Goal: Transaction & Acquisition: Purchase product/service

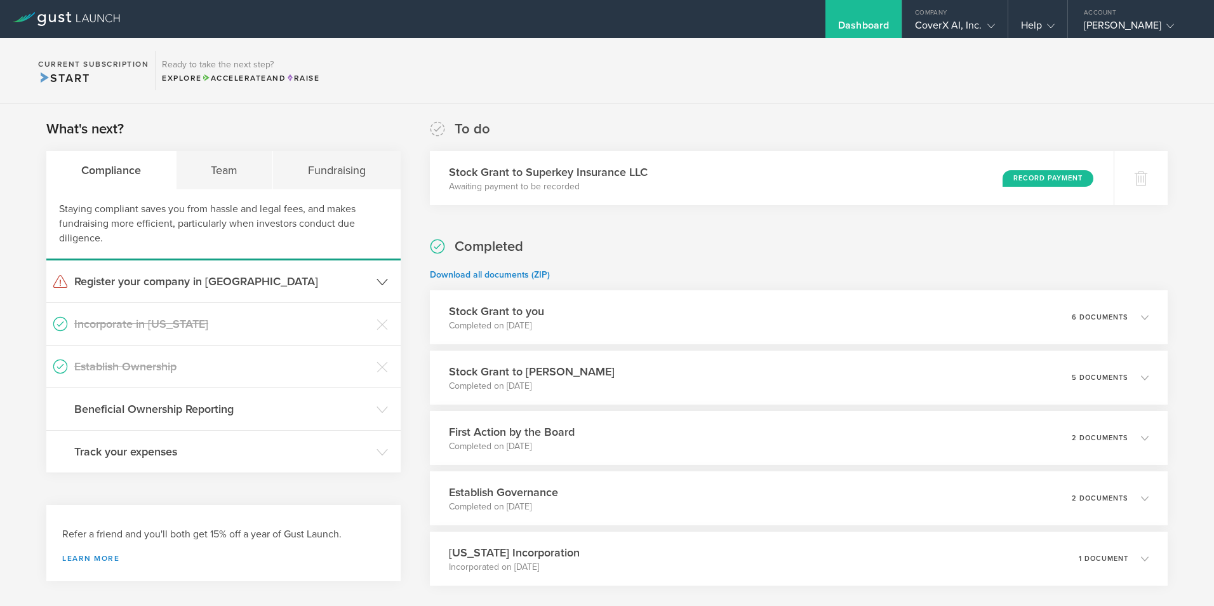
click at [142, 277] on h3 "Register your company in [GEOGRAPHIC_DATA]" at bounding box center [222, 281] width 296 height 17
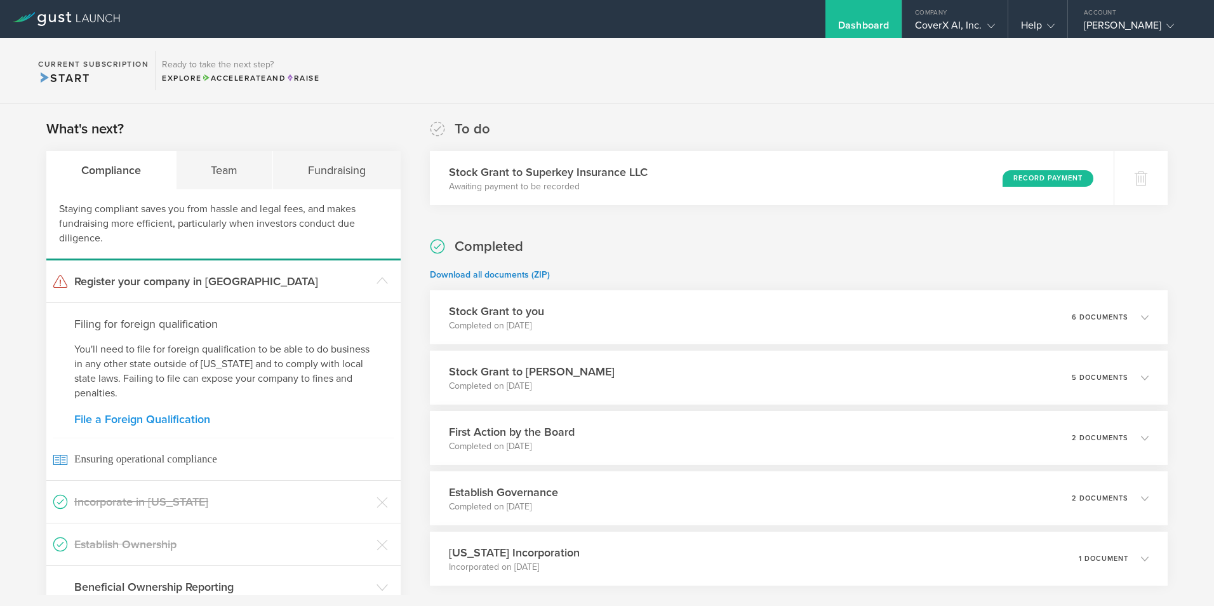
click at [181, 419] on link "File a Foreign Qualification" at bounding box center [223, 418] width 298 height 11
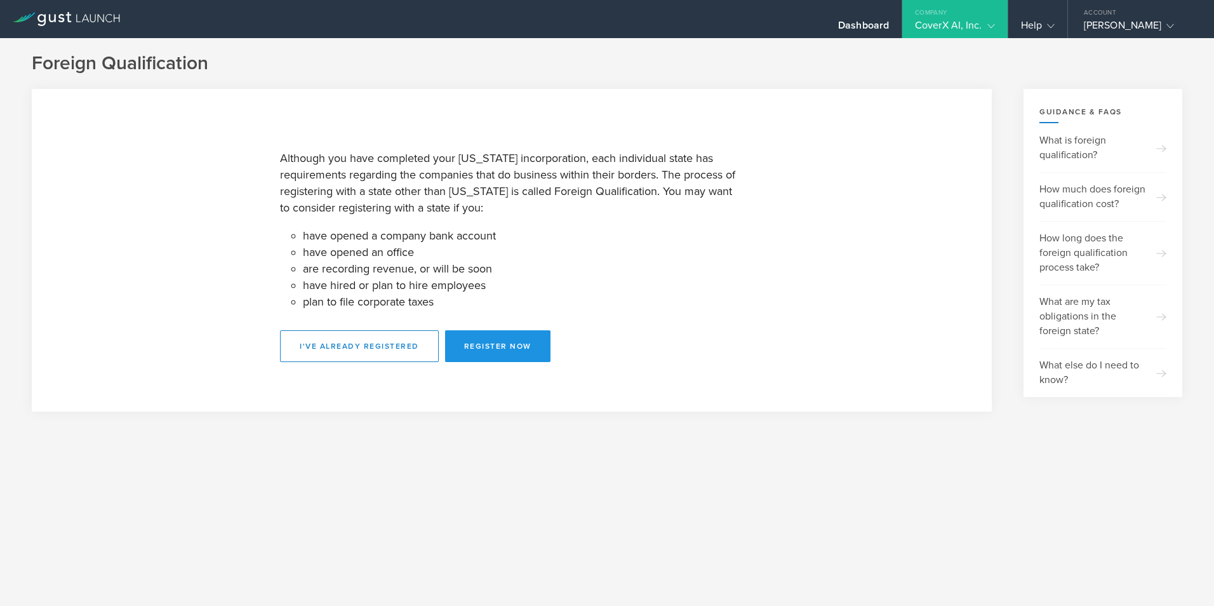
click at [520, 344] on button "Register Now" at bounding box center [497, 346] width 105 height 32
select select "FL"
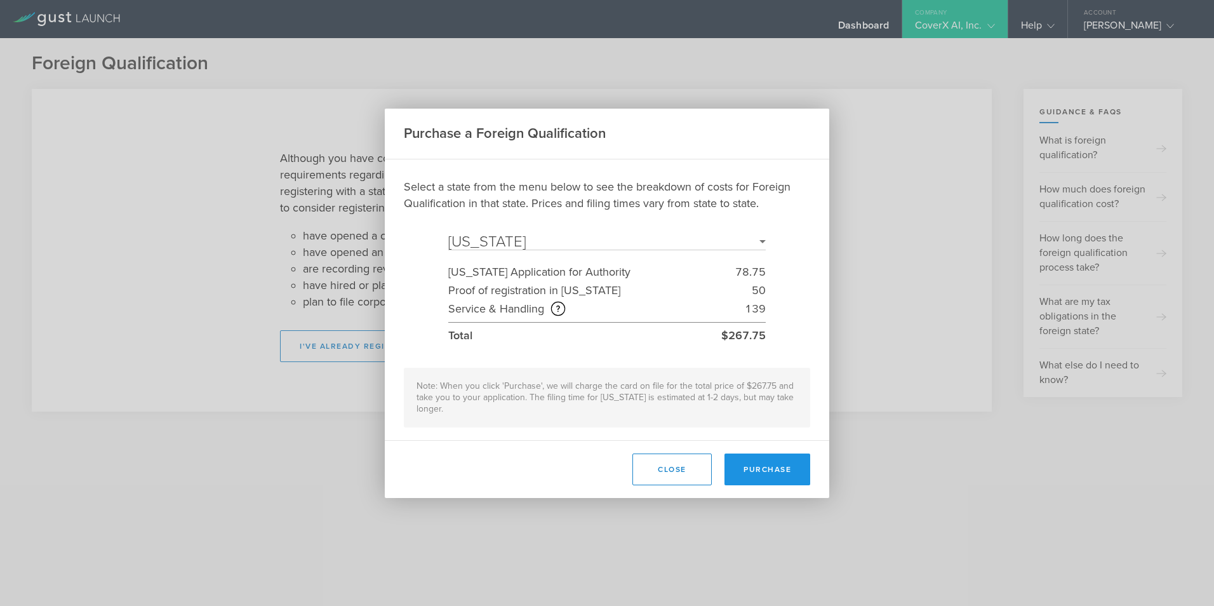
click at [780, 470] on button "Purchase" at bounding box center [767, 469] width 86 height 32
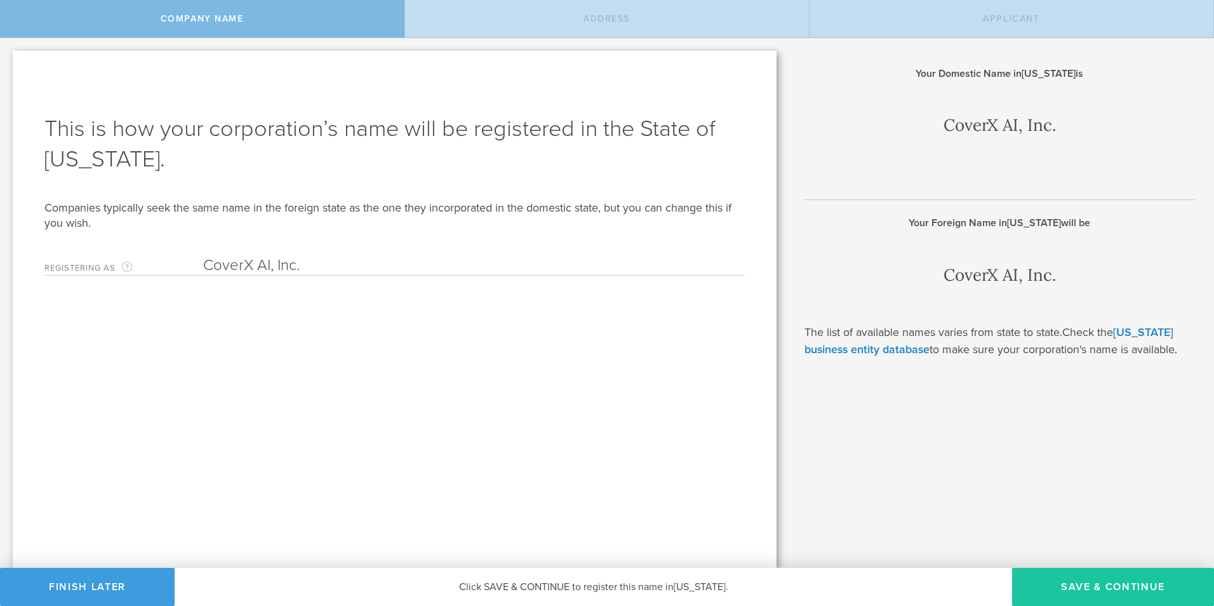
click at [1105, 589] on button "Save & Continue" at bounding box center [1113, 587] width 202 height 38
type input "1317 Edgewater Dr"
type input "Suite #6919"
type input "Orlando"
type input "[US_STATE]"
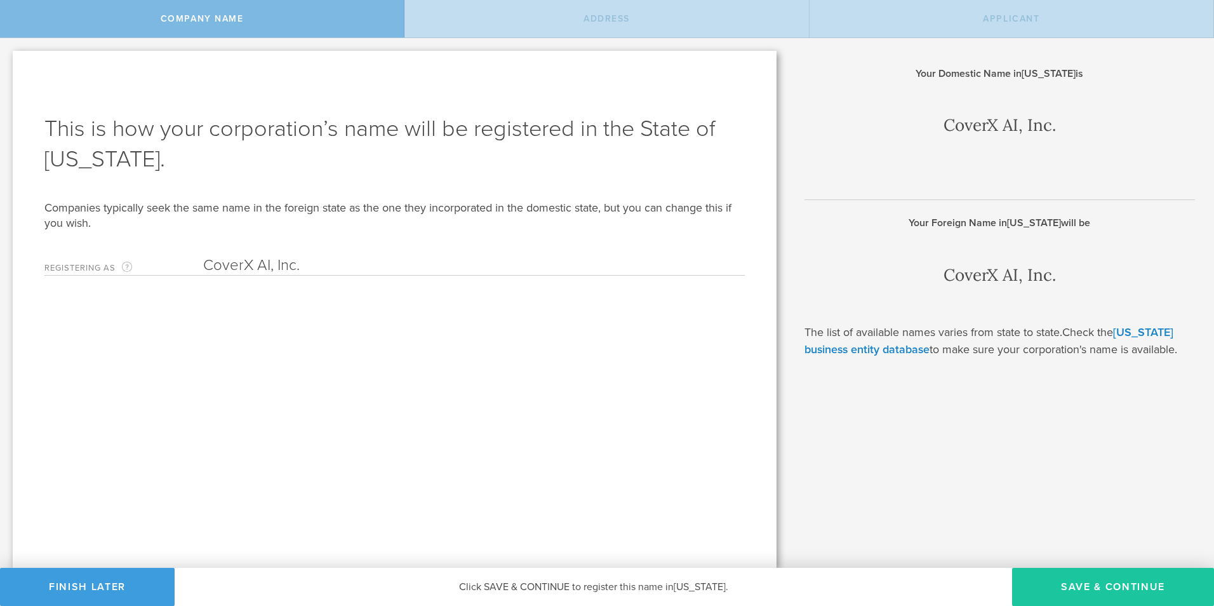
type input "32804"
type input "Orange"
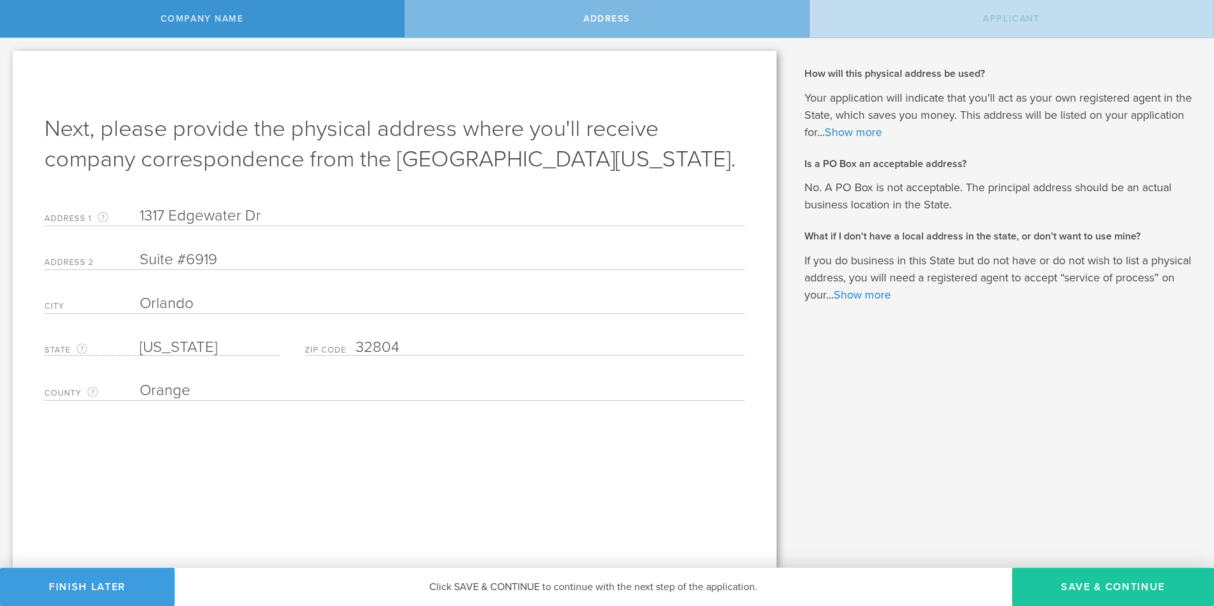
click at [1093, 587] on button "Save & Continue" at bounding box center [1113, 587] width 202 height 38
type input "Joseph I Chase"
type input "CEO"
type input "(727) 307-2297"
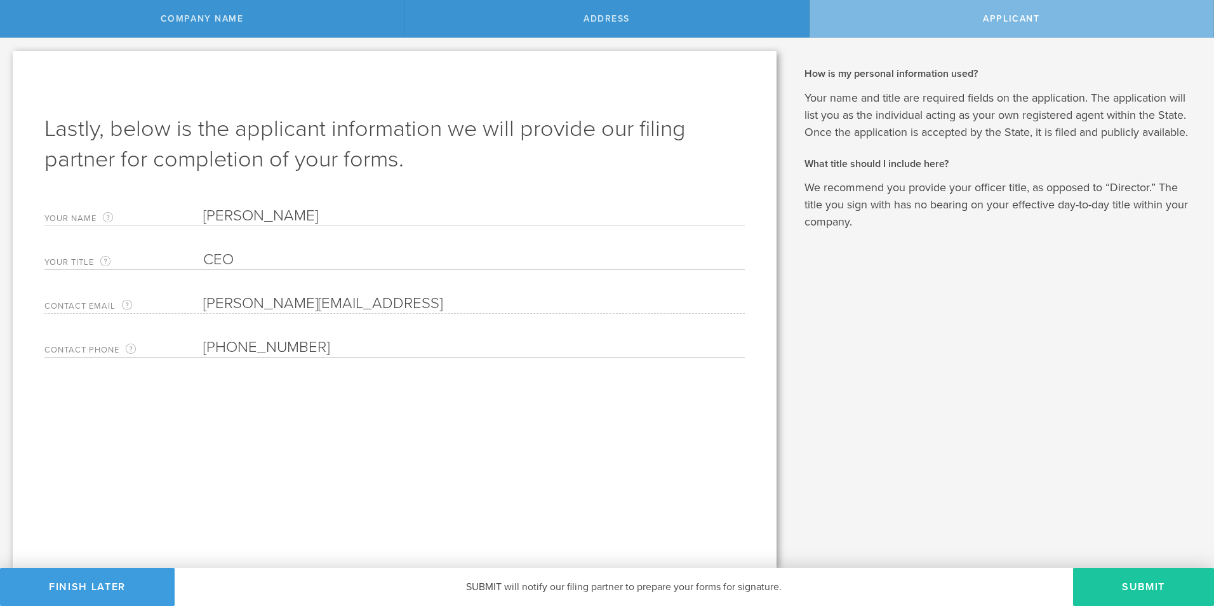
click at [1117, 582] on button "Submit" at bounding box center [1143, 587] width 141 height 38
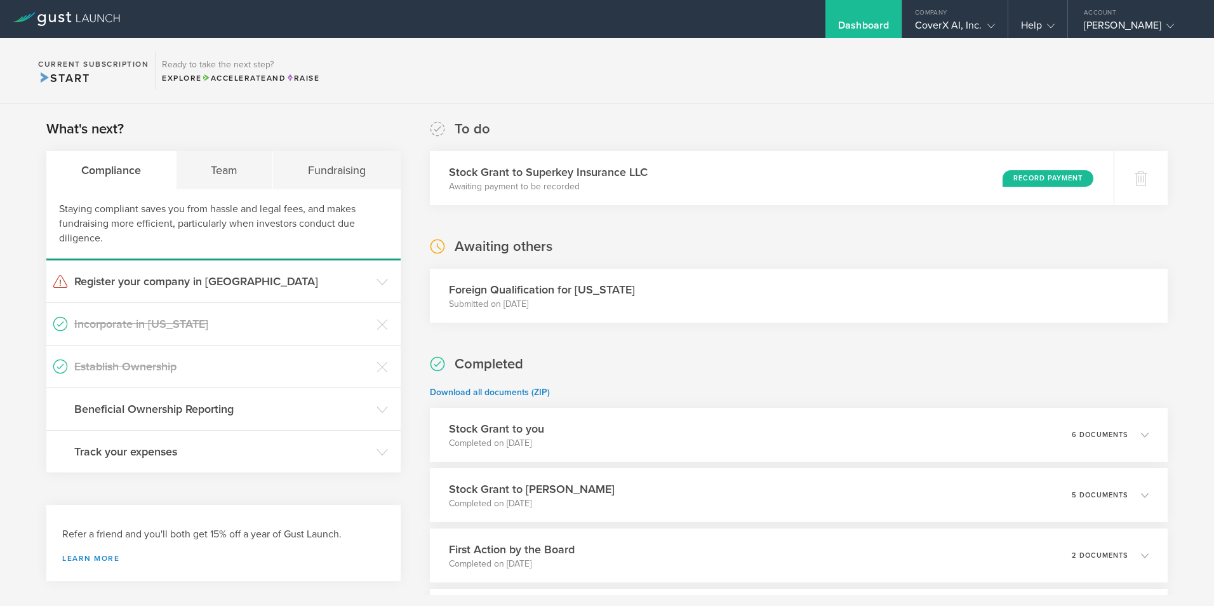
click at [1193, 192] on div "What's next? Compliance Team Fundraising Staying compliant saves you from hassl…" at bounding box center [607, 442] width 1214 height 679
click at [382, 410] on icon at bounding box center [382, 409] width 11 height 11
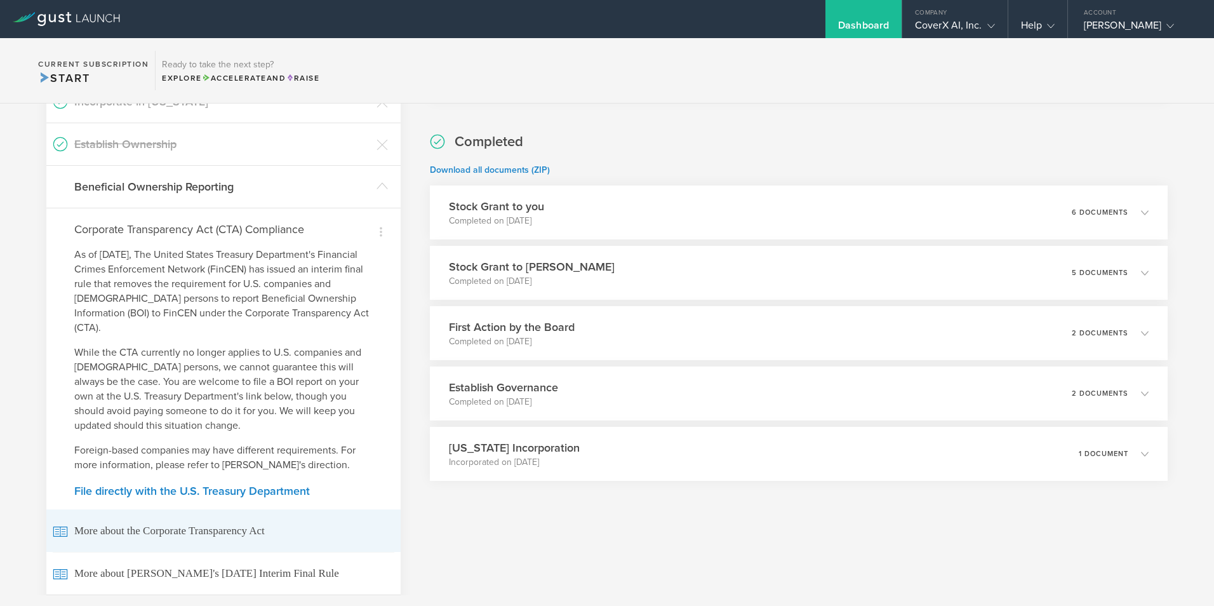
scroll to position [254, 0]
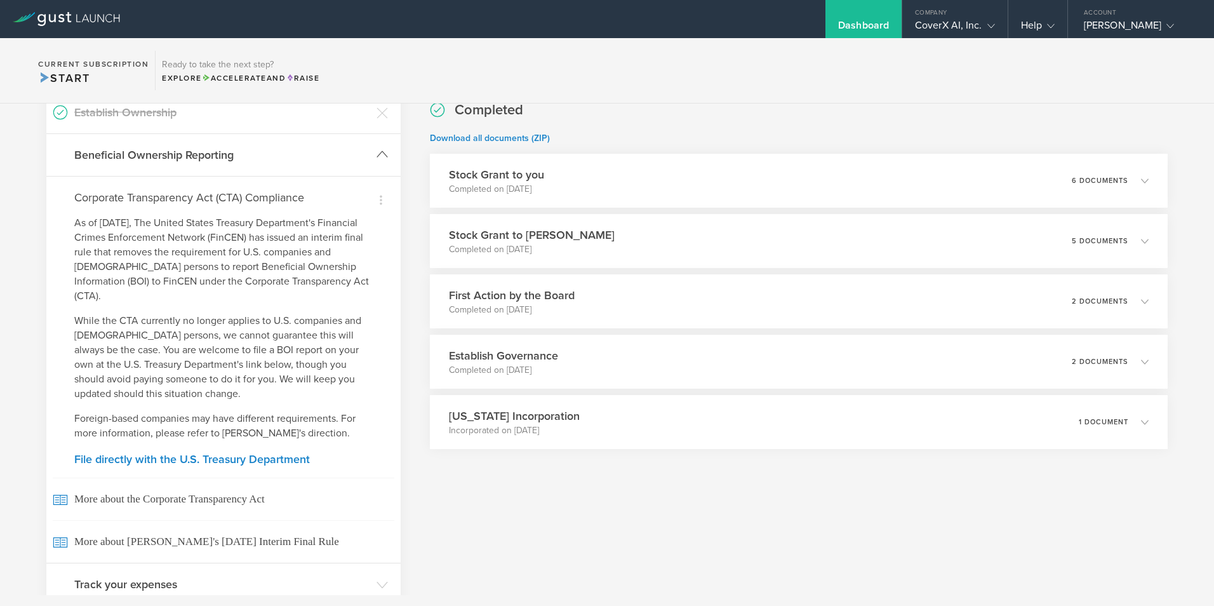
click at [380, 162] on header "Beneficial Ownership Reporting" at bounding box center [223, 155] width 354 height 42
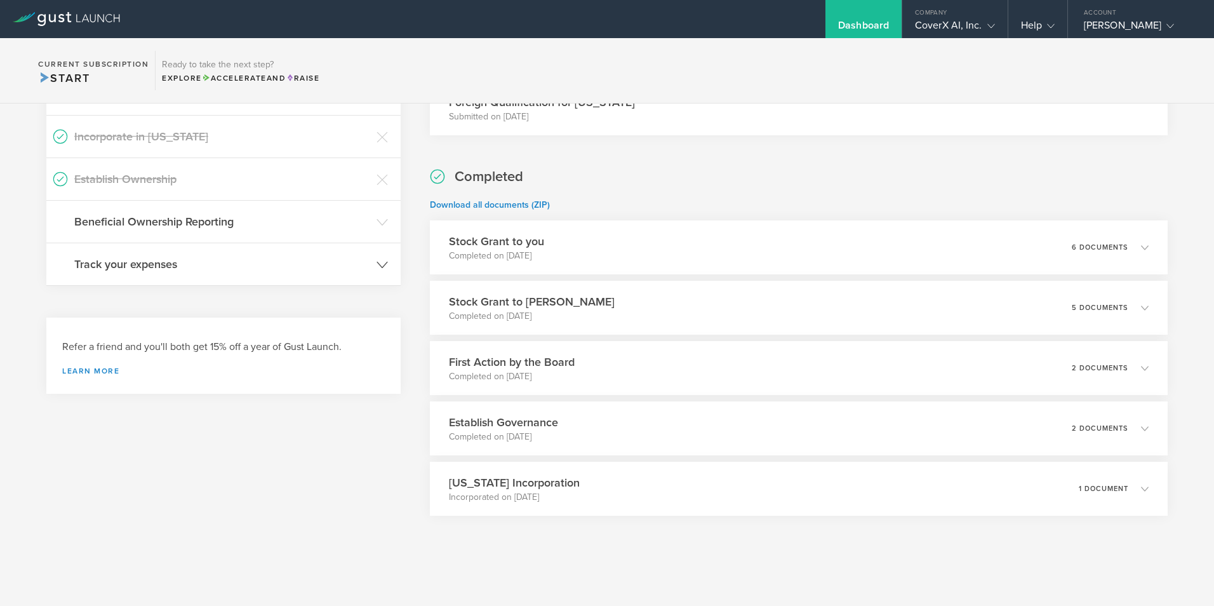
click at [377, 267] on icon at bounding box center [382, 264] width 11 height 11
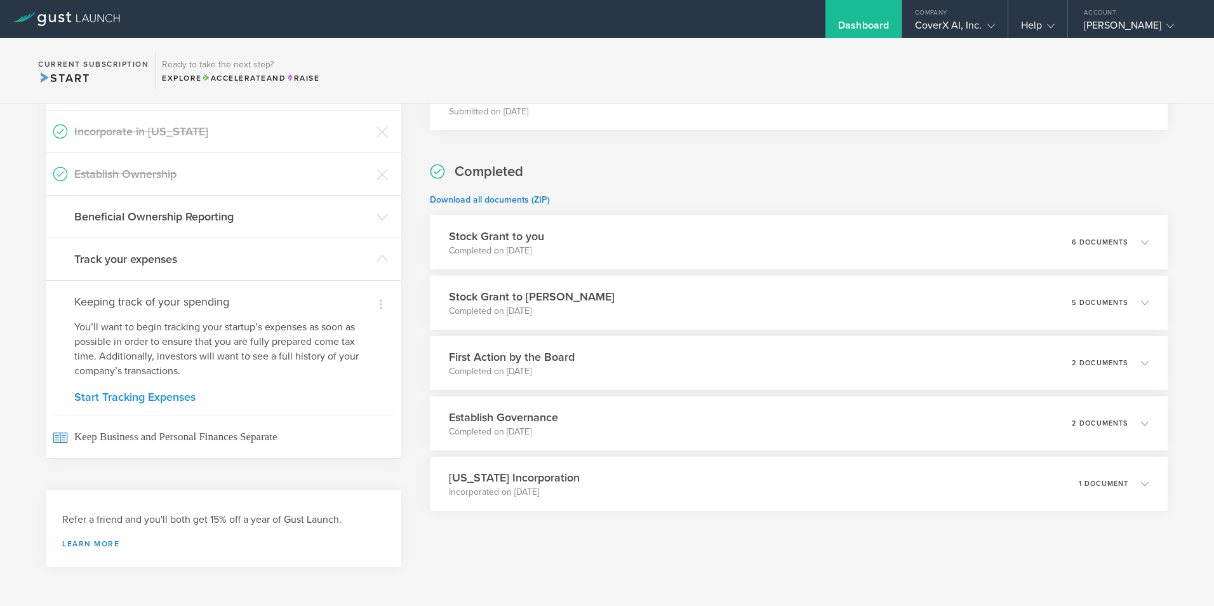
click at [165, 397] on link "Start Tracking Expenses" at bounding box center [223, 396] width 298 height 11
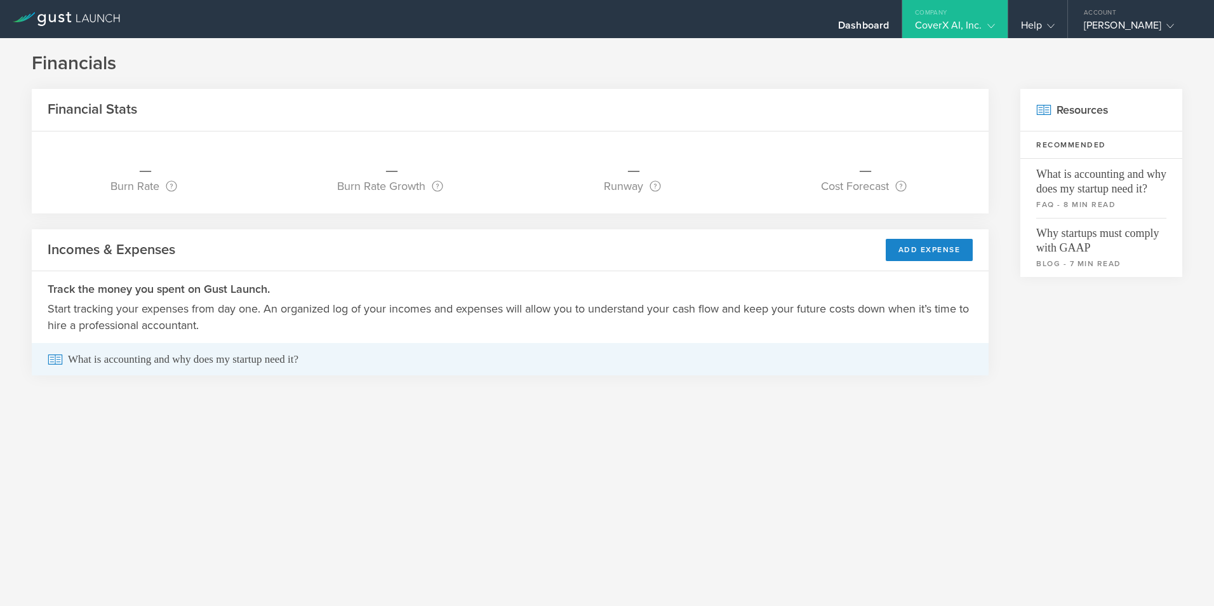
click at [244, 362] on span "What is accounting and why does my startup need it?" at bounding box center [510, 359] width 925 height 32
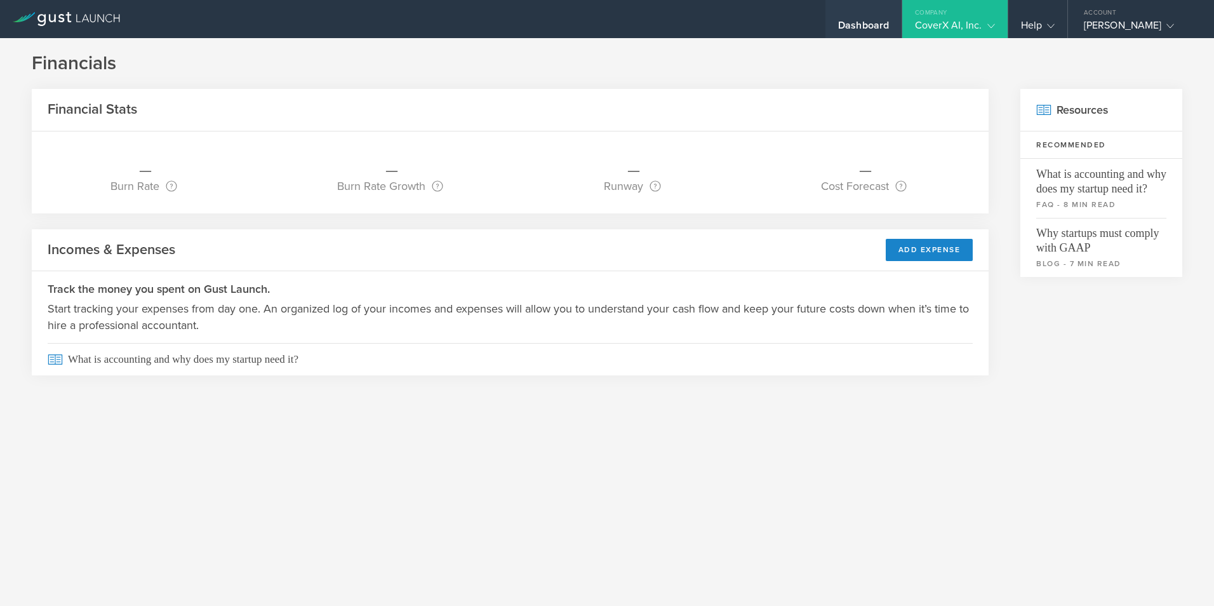
click at [866, 31] on div "Dashboard" at bounding box center [863, 28] width 51 height 19
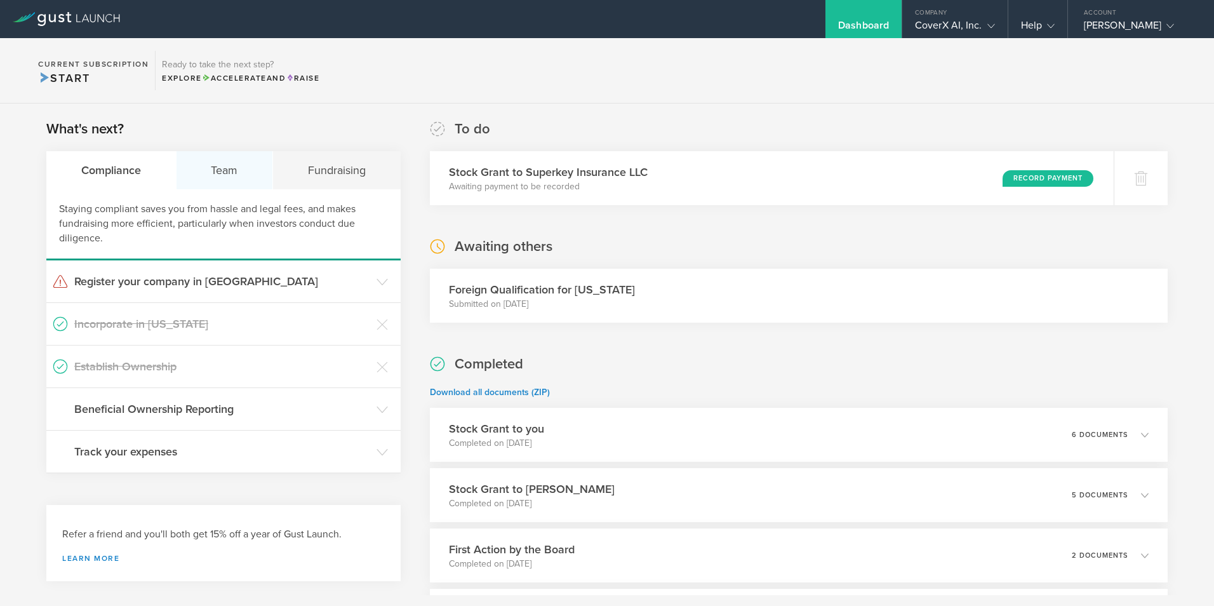
click at [238, 180] on div "Team" at bounding box center [225, 170] width 97 height 38
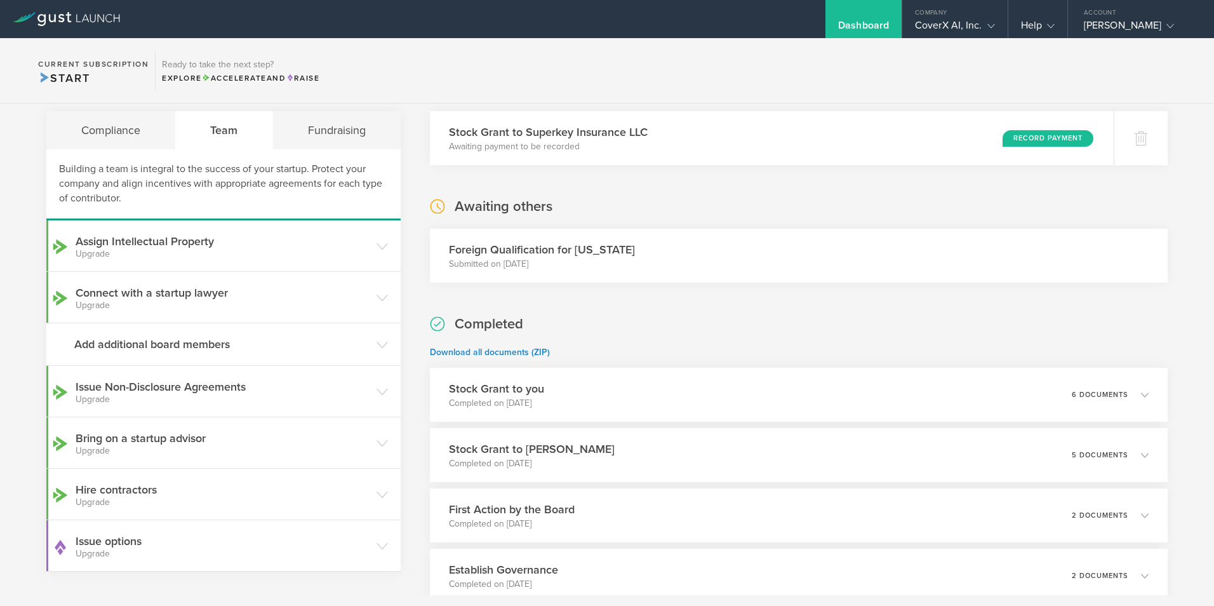
scroll to position [63, 0]
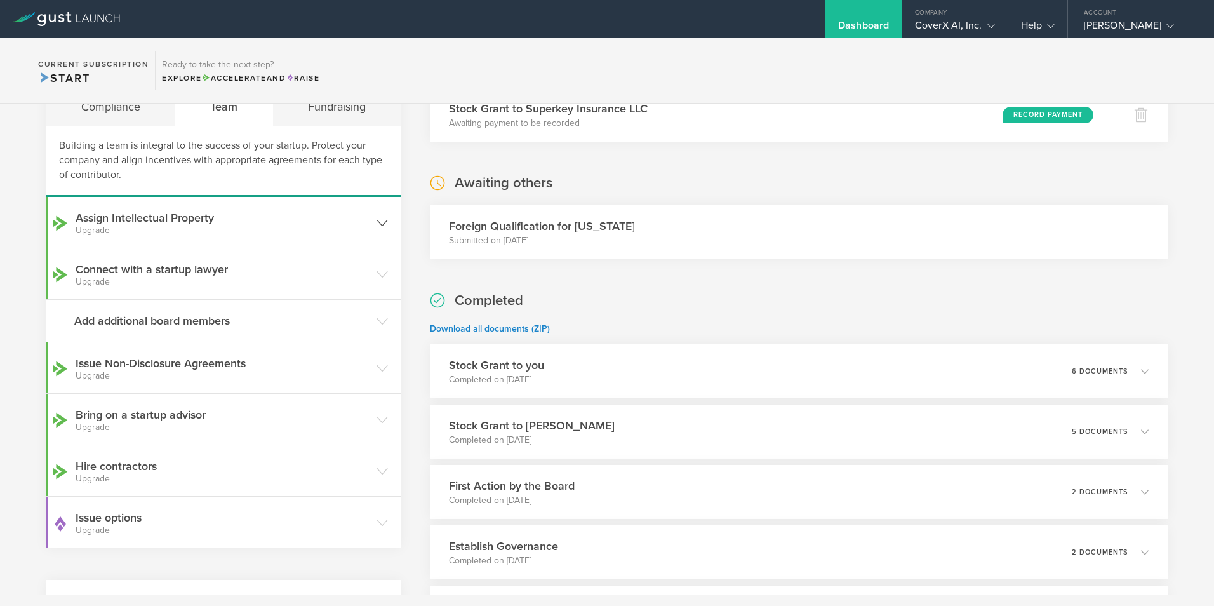
click at [378, 222] on icon at bounding box center [382, 222] width 11 height 11
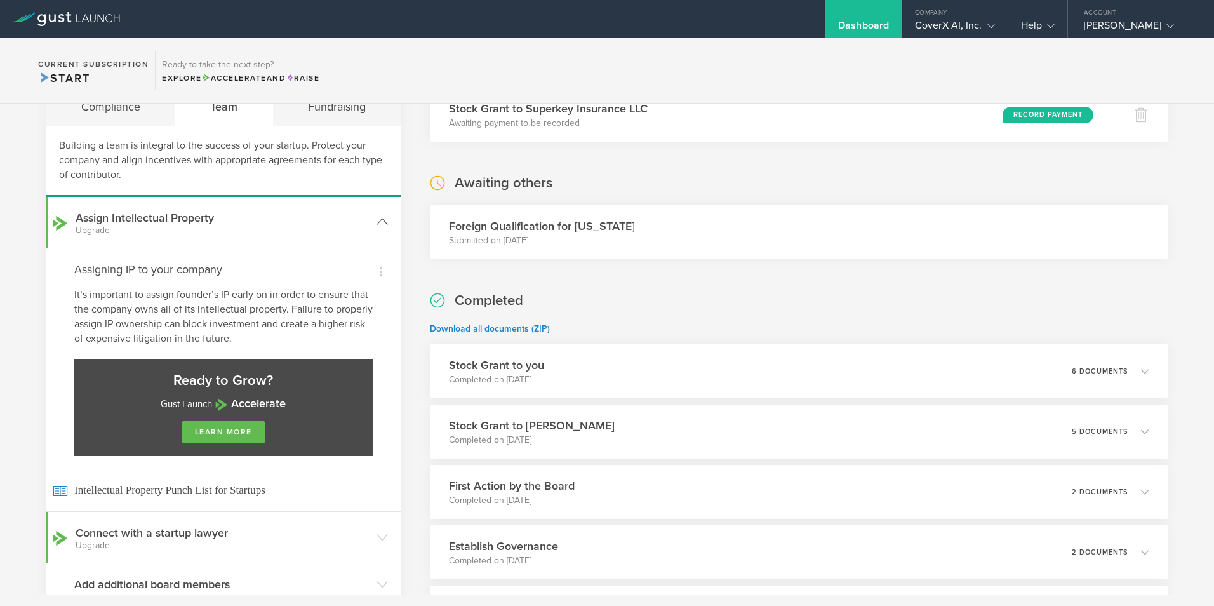
click at [378, 222] on icon at bounding box center [382, 221] width 11 height 11
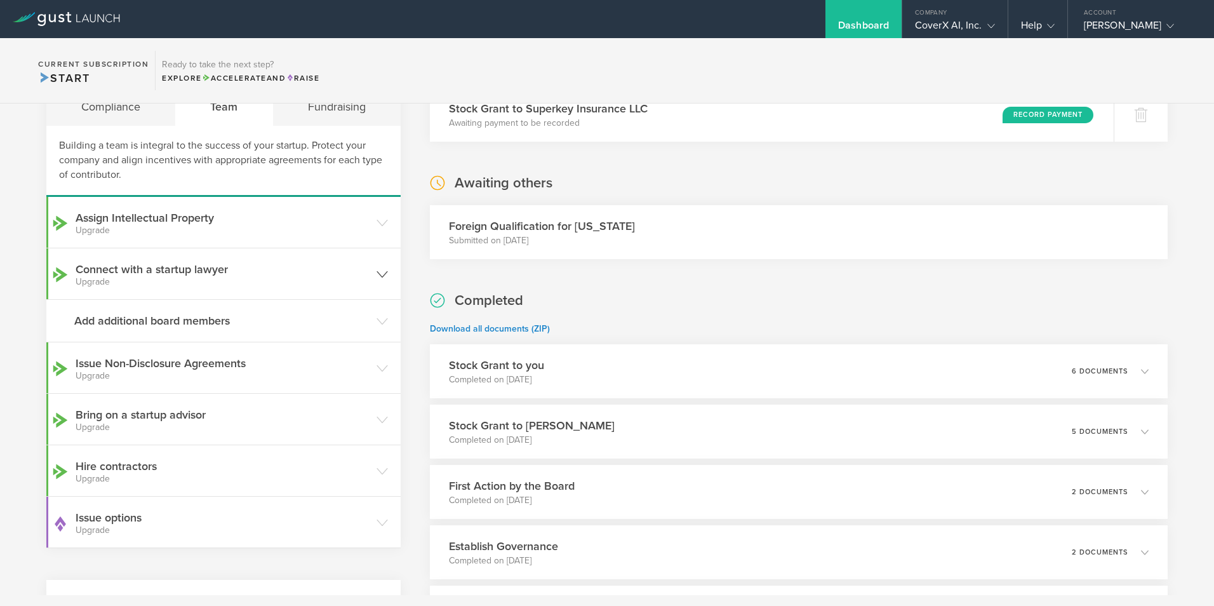
click at [378, 272] on icon at bounding box center [382, 274] width 11 height 11
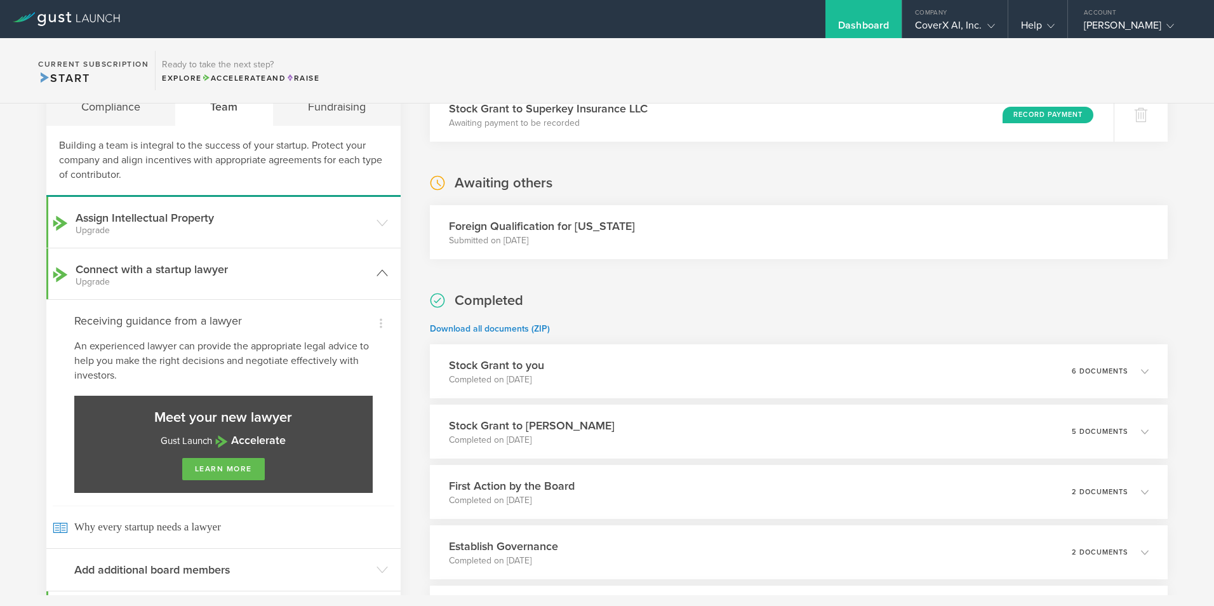
click at [378, 272] on icon at bounding box center [382, 272] width 11 height 11
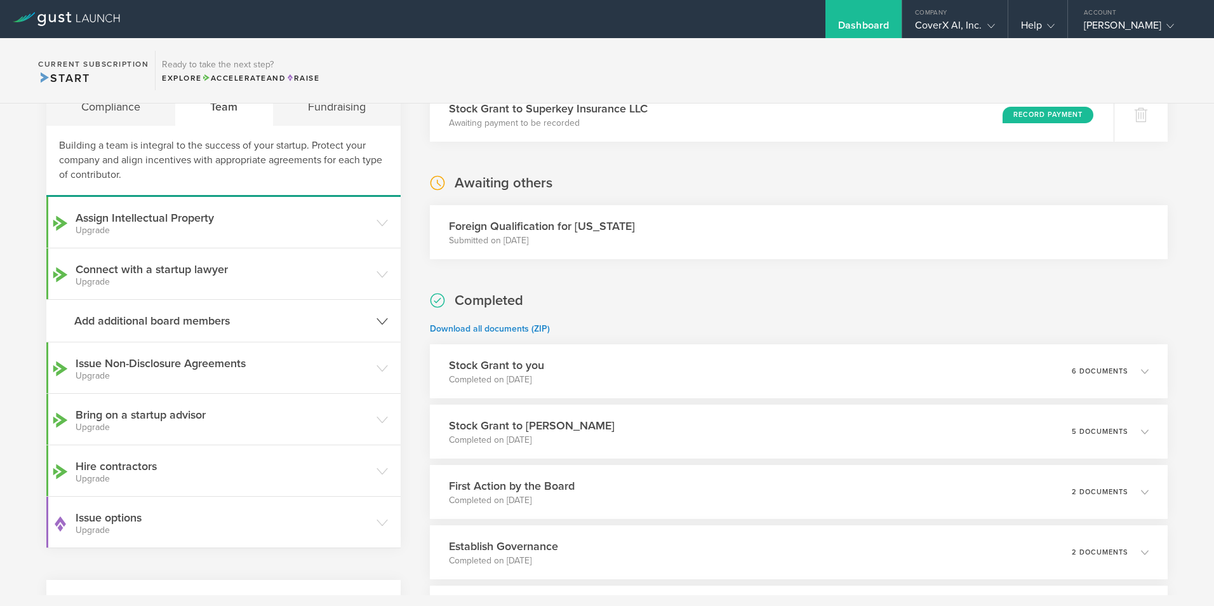
click at [377, 324] on icon at bounding box center [382, 321] width 11 height 11
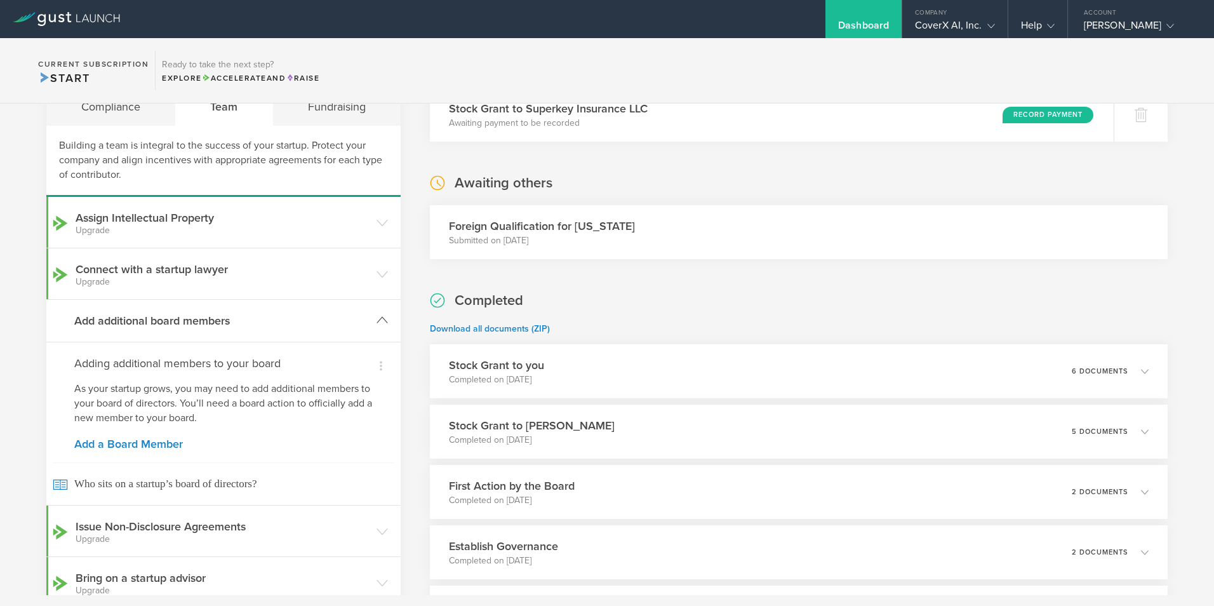
click at [377, 324] on icon at bounding box center [382, 319] width 11 height 11
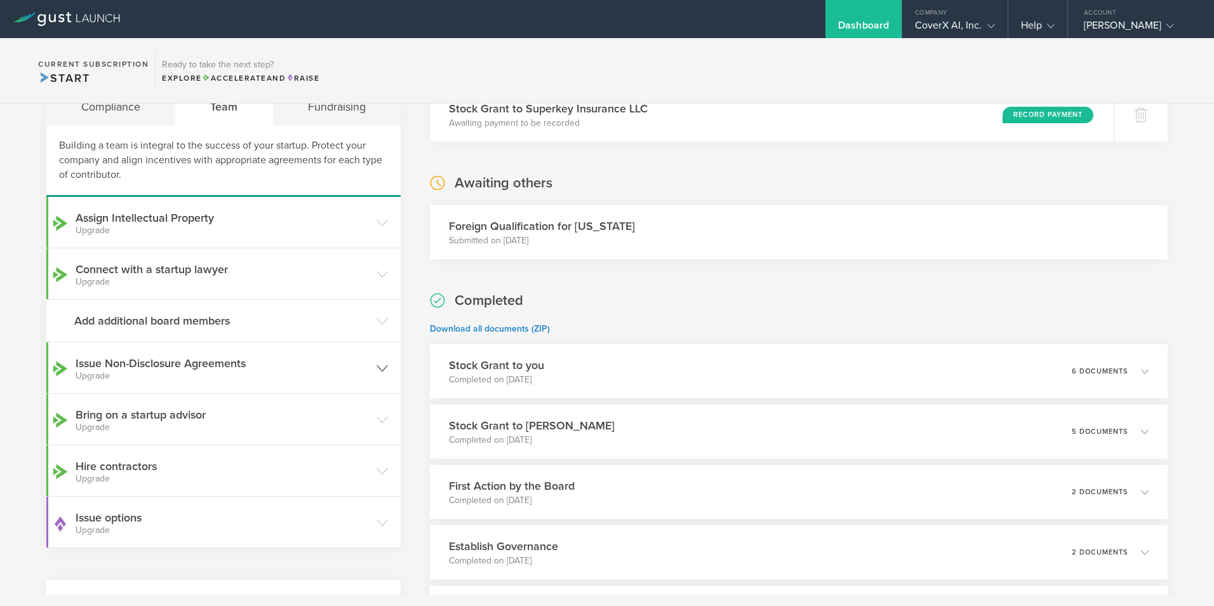
click at [380, 368] on icon at bounding box center [382, 368] width 11 height 11
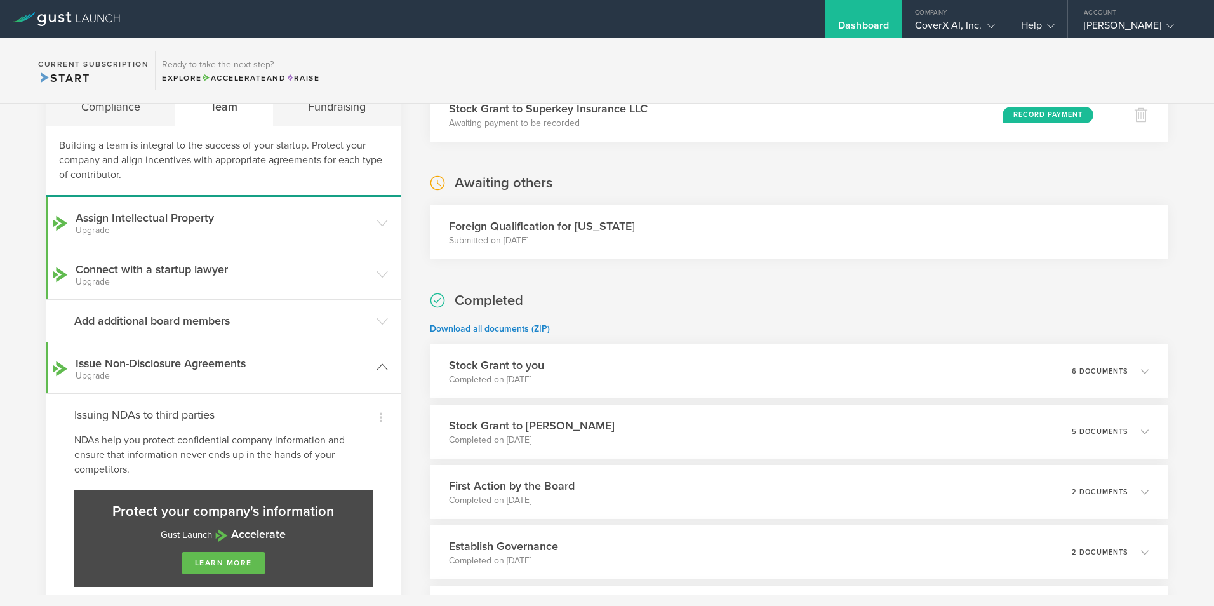
click at [380, 368] on icon at bounding box center [382, 366] width 11 height 11
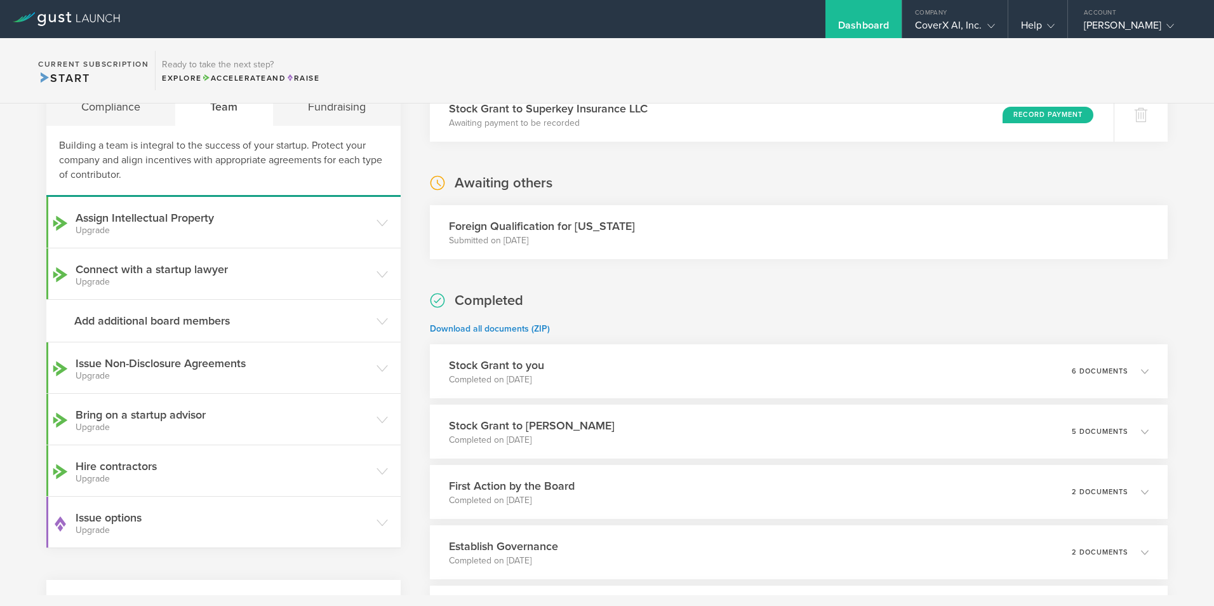
scroll to position [0, 0]
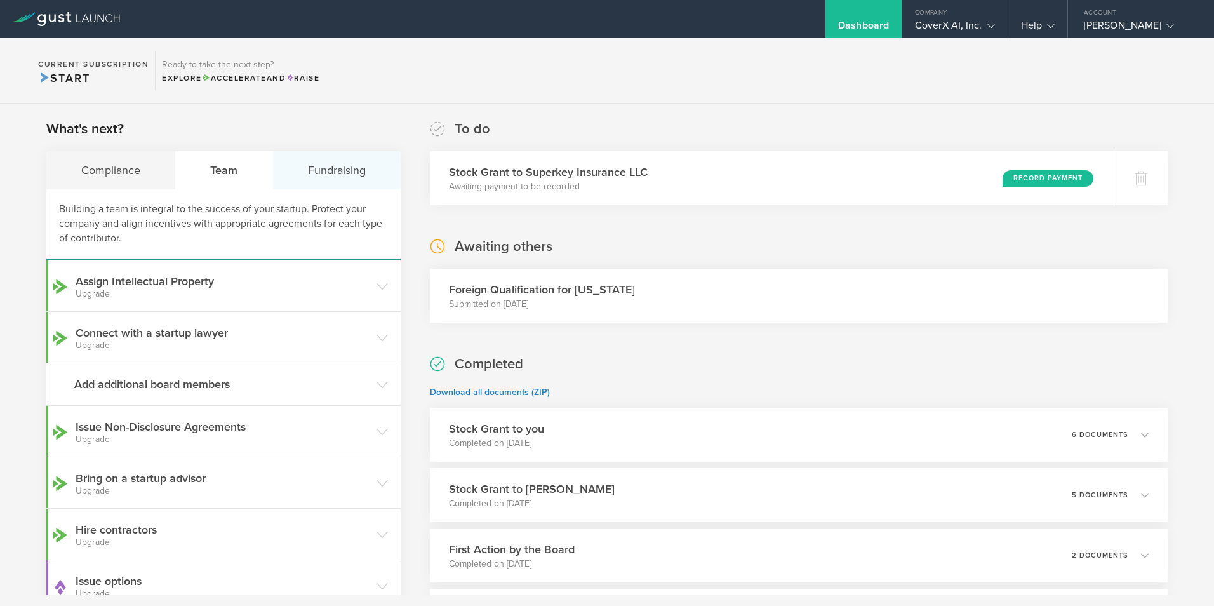
click at [332, 170] on div "Fundraising" at bounding box center [337, 170] width 128 height 38
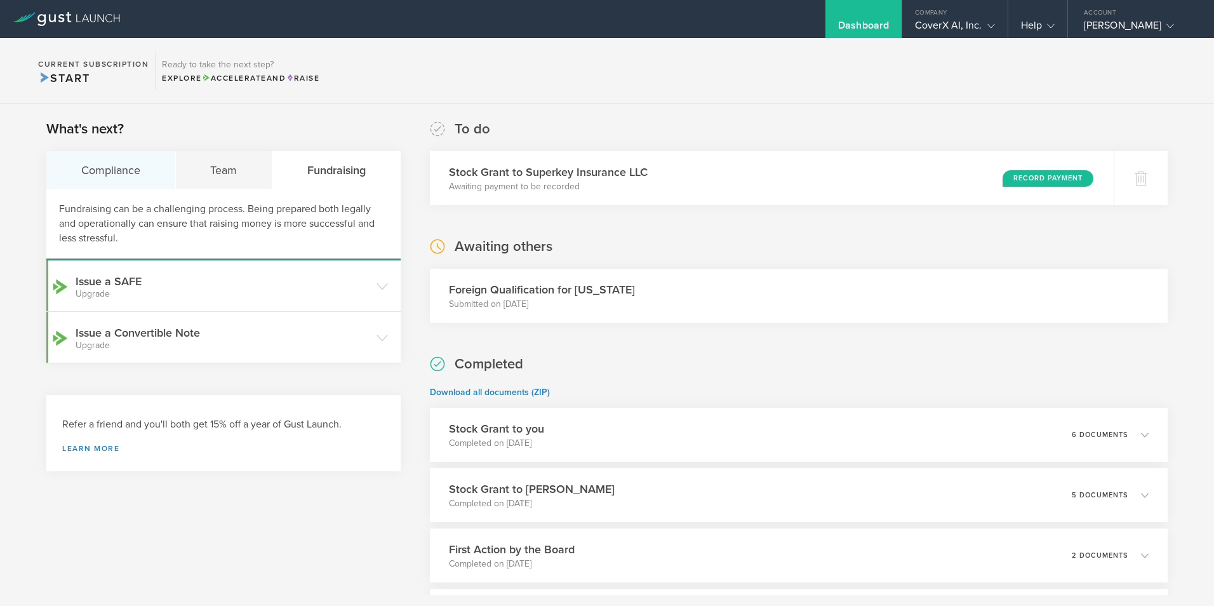
click at [103, 165] on div "Compliance" at bounding box center [111, 170] width 130 height 38
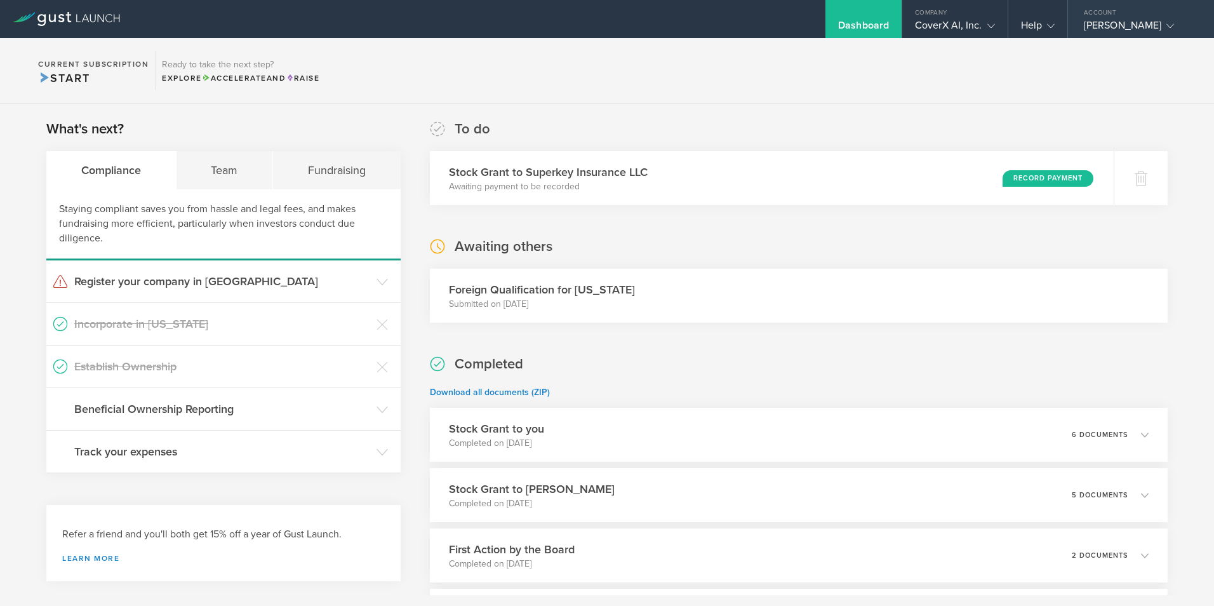
click at [1166, 23] on icon at bounding box center [1170, 26] width 8 height 8
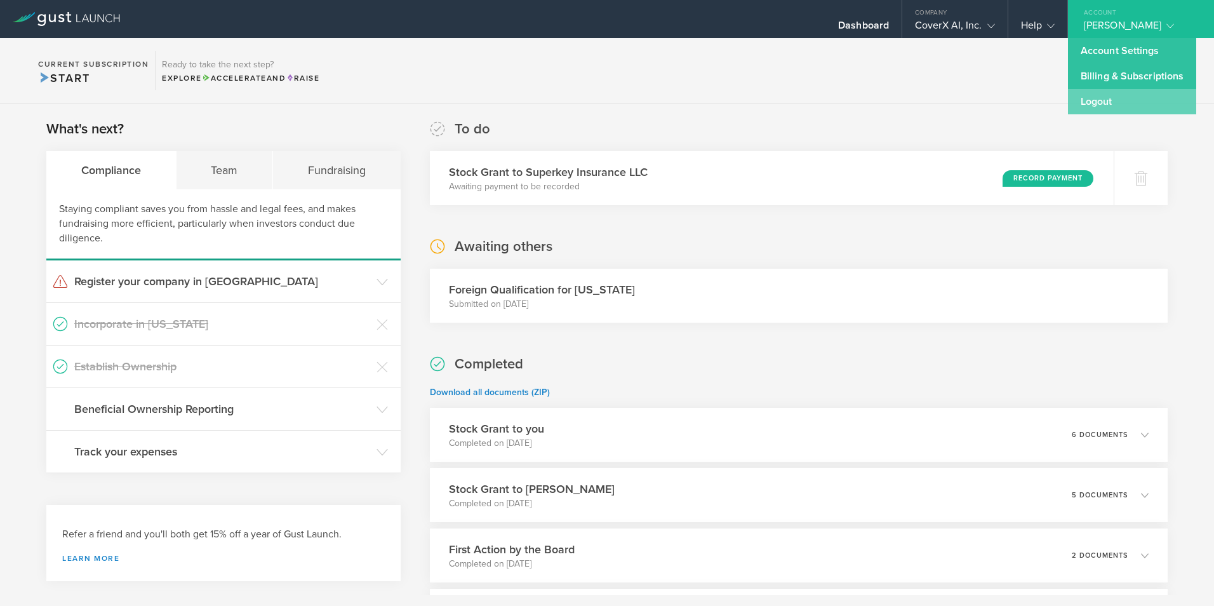
click at [1110, 97] on link "Logout" at bounding box center [1132, 101] width 128 height 25
